Goal: Find specific page/section: Find specific page/section

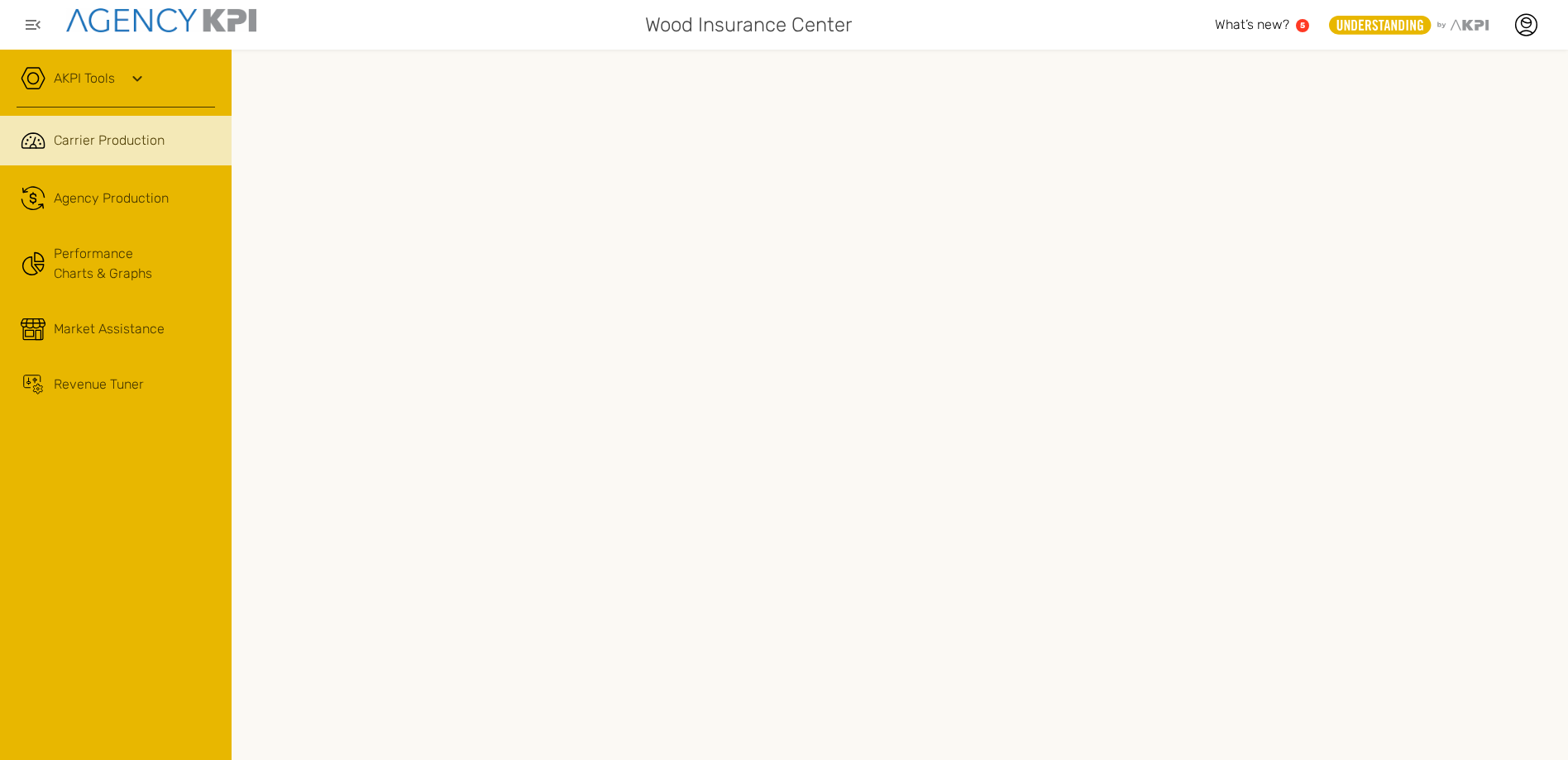
click at [75, 71] on link "AKPI Tools" at bounding box center [84, 79] width 61 height 20
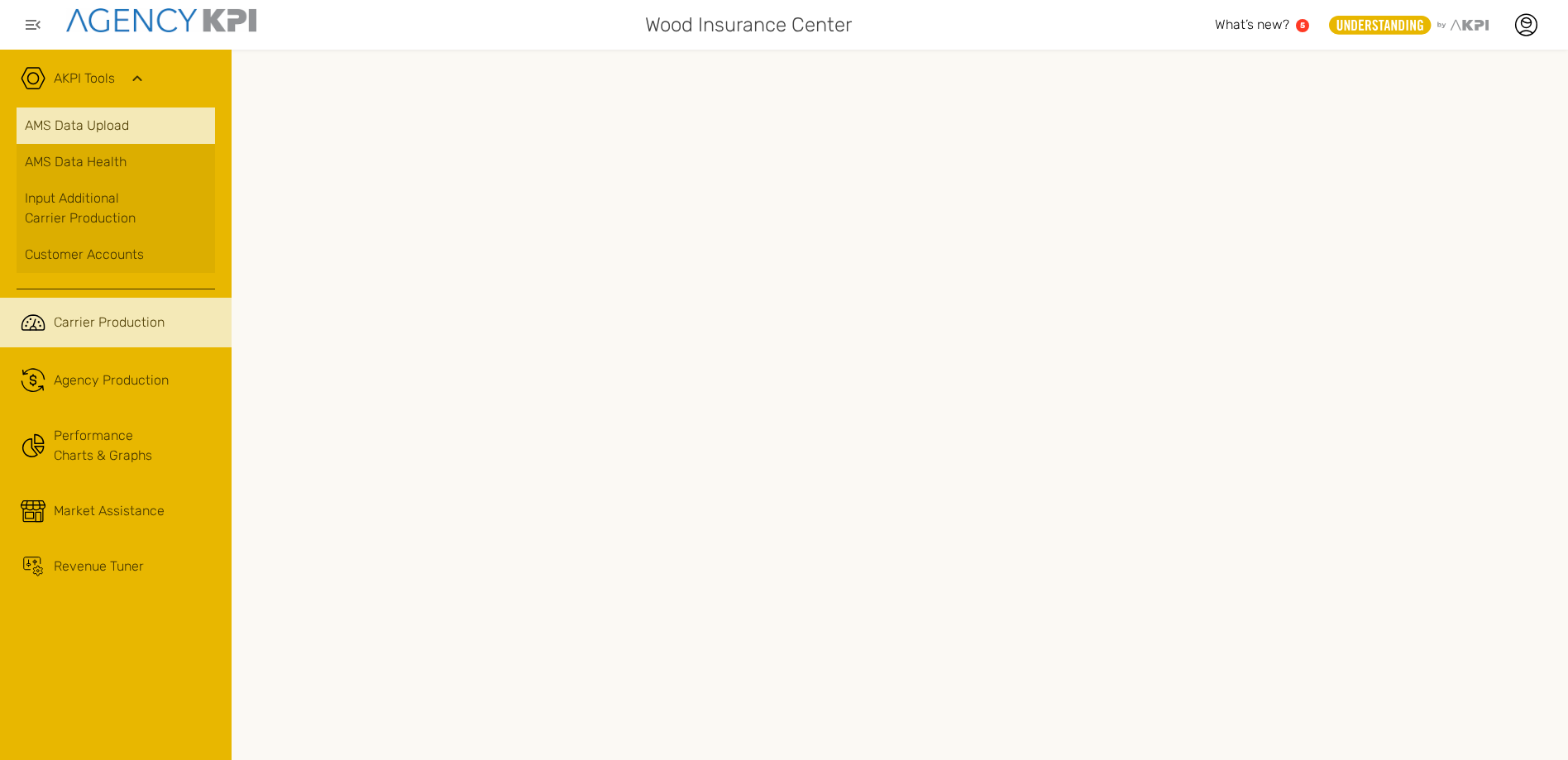
click at [97, 125] on link "AMS Data Upload" at bounding box center [115, 125] width 198 height 36
